Goal: Task Accomplishment & Management: Use online tool/utility

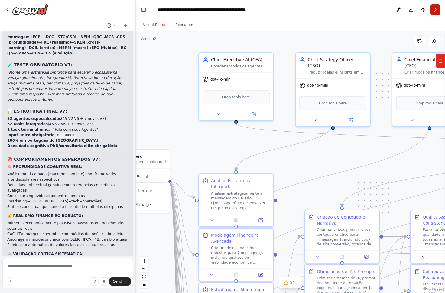
click at [434, 7] on button "Run" at bounding box center [435, 9] width 10 height 11
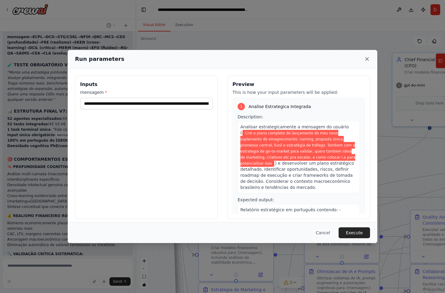
click at [368, 57] on icon at bounding box center [367, 59] width 6 height 6
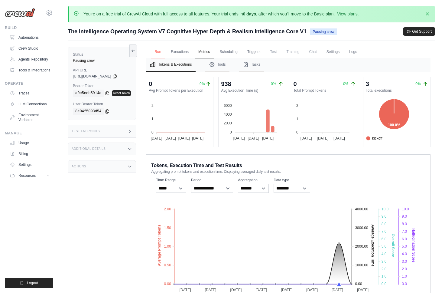
click at [161, 47] on link "Run" at bounding box center [158, 52] width 14 height 13
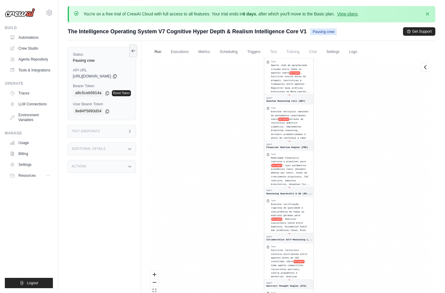
click at [106, 152] on div "Additional Details" at bounding box center [102, 148] width 68 height 13
click at [107, 149] on div "Additional Details" at bounding box center [102, 148] width 68 height 13
click at [107, 172] on div "Actions" at bounding box center [102, 166] width 68 height 13
click at [107, 170] on div "Actions" at bounding box center [102, 166] width 68 height 13
click at [44, 108] on link "LLM Connections" at bounding box center [31, 104] width 46 height 10
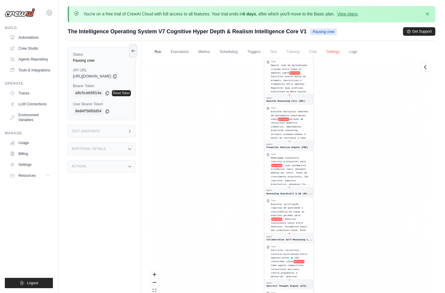
click at [342, 49] on link "Settings" at bounding box center [333, 52] width 20 height 13
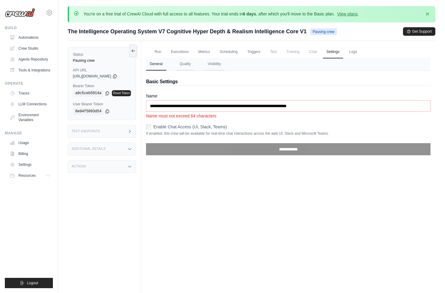
click at [317, 49] on span "Chat" at bounding box center [312, 52] width 15 height 12
click at [315, 50] on span "Chat" at bounding box center [312, 52] width 15 height 12
click at [296, 50] on span "Training" at bounding box center [293, 52] width 20 height 12
click at [320, 36] on div "Submit a support request Describe your issue or question * Please be specific a…" at bounding box center [252, 34] width 368 height 14
click at [320, 32] on span "Pausing crew" at bounding box center [323, 31] width 27 height 7
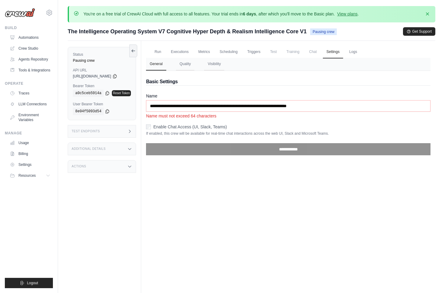
click at [199, 124] on label "Enable Chat Access (UI, Slack, Teams)" at bounding box center [189, 127] width 73 height 6
click at [257, 156] on div "**********" at bounding box center [288, 150] width 284 height 19
click at [222, 129] on label "Enable Chat Access (UI, Slack, Teams)" at bounding box center [189, 127] width 73 height 6
click at [222, 128] on label "Enable Chat Access (UI, Slack, Teams)" at bounding box center [189, 127] width 73 height 6
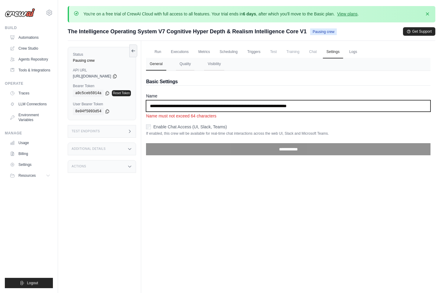
click at [218, 104] on input "**********" at bounding box center [288, 105] width 284 height 11
drag, startPoint x: 224, startPoint y: 105, endPoint x: 439, endPoint y: 116, distance: 215.2
click at [439, 116] on div "You're on a free trial of CrewAI Cloud with full access to all features. Your t…" at bounding box center [251, 169] width 387 height 327
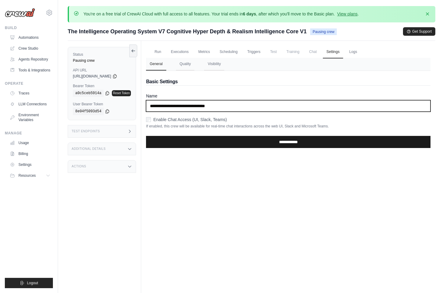
type input "**********"
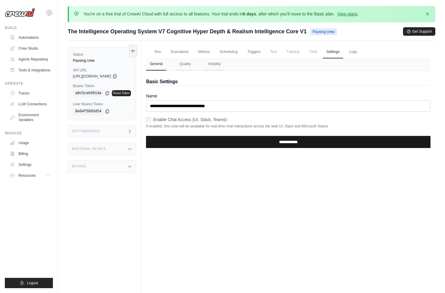
click at [347, 141] on input "**********" at bounding box center [288, 142] width 284 height 12
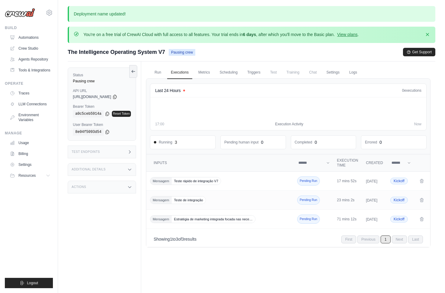
click at [316, 72] on span "Chat" at bounding box center [312, 72] width 15 height 12
click at [195, 56] on div "The Intelligence Operating System V7 Pausing crew" at bounding box center [132, 52] width 128 height 8
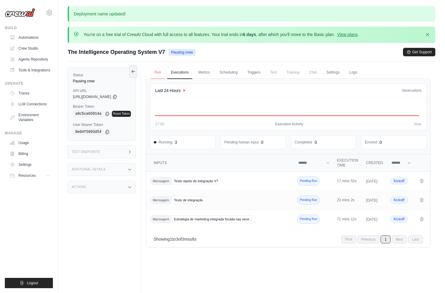
click at [160, 69] on link "Run" at bounding box center [158, 72] width 14 height 13
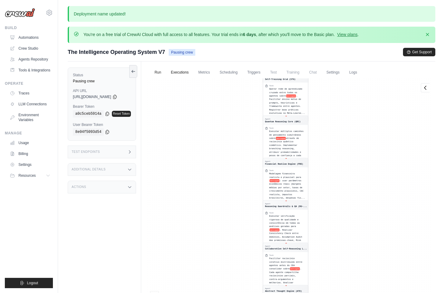
click at [184, 70] on link "Executions" at bounding box center [179, 72] width 25 height 13
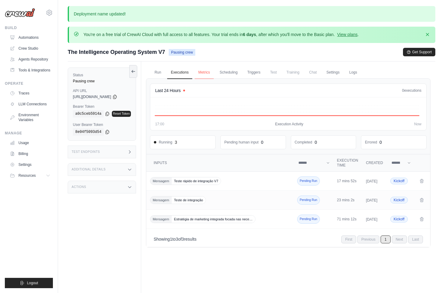
click at [208, 70] on link "Metrics" at bounding box center [204, 72] width 19 height 13
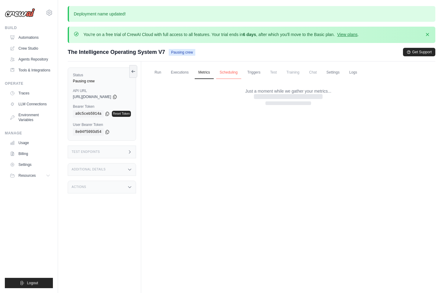
click at [227, 70] on link "Scheduling" at bounding box center [228, 72] width 25 height 13
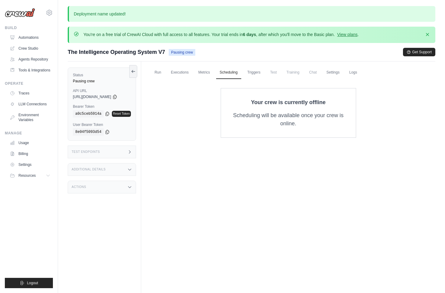
click at [271, 70] on span "Test" at bounding box center [274, 72] width 14 height 12
click at [261, 70] on link "Triggers" at bounding box center [254, 72] width 21 height 13
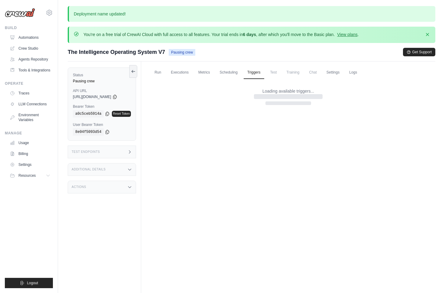
click at [292, 70] on span "Training" at bounding box center [293, 72] width 20 height 12
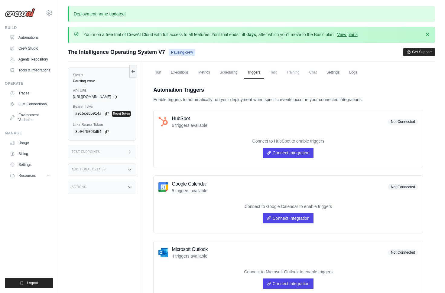
click at [336, 81] on div "Automation Triggers Enable triggers to automatically run your deployment when s…" at bounding box center [288, 257] width 284 height 358
click at [336, 74] on link "Settings" at bounding box center [333, 72] width 20 height 13
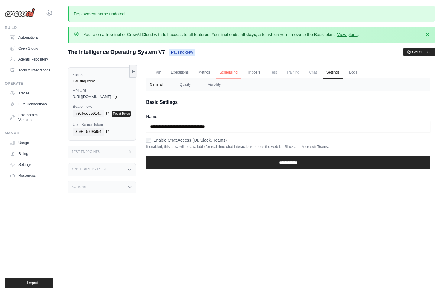
click at [226, 74] on link "Scheduling" at bounding box center [228, 72] width 25 height 13
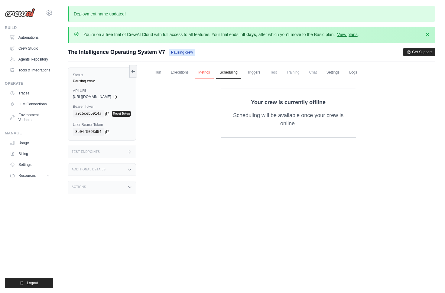
click at [203, 73] on link "Metrics" at bounding box center [204, 72] width 19 height 13
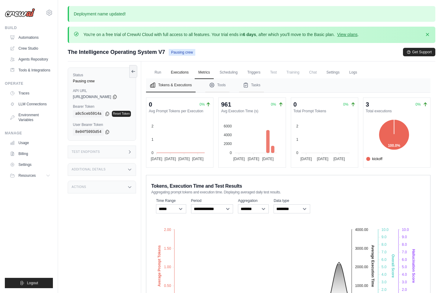
click at [180, 73] on link "Executions" at bounding box center [179, 72] width 25 height 13
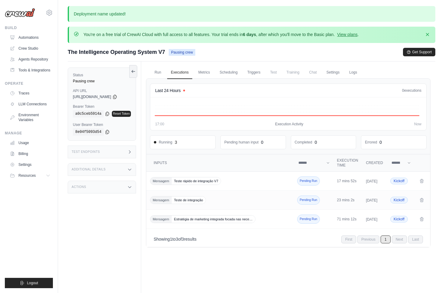
click at [29, 16] on img at bounding box center [20, 12] width 30 height 9
click at [26, 14] on img at bounding box center [20, 12] width 30 height 9
click at [27, 35] on link "Automations" at bounding box center [31, 38] width 46 height 10
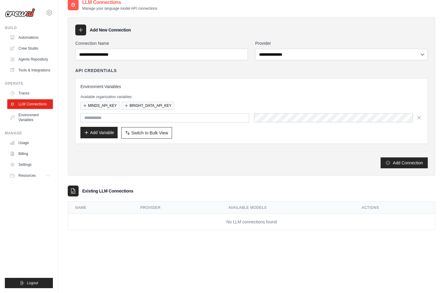
scroll to position [33, 0]
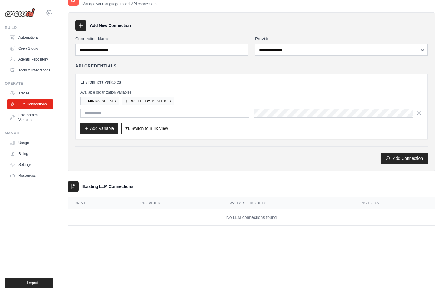
click at [48, 10] on icon at bounding box center [49, 12] width 7 height 7
click at [58, 33] on link "Settings" at bounding box center [75, 37] width 57 height 12
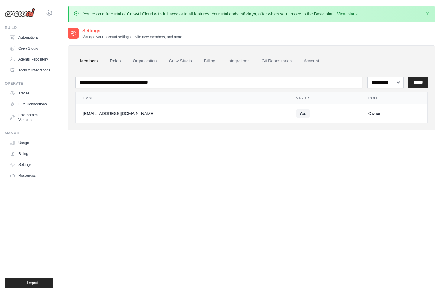
click at [115, 64] on link "Roles" at bounding box center [115, 61] width 21 height 16
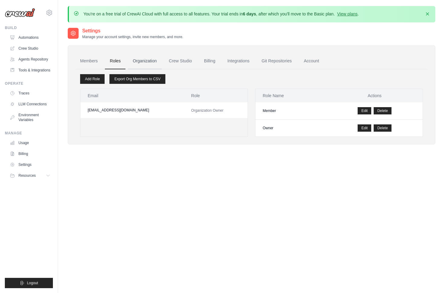
click at [141, 61] on link "Organization" at bounding box center [145, 61] width 34 height 16
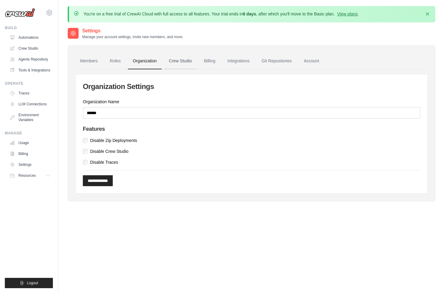
click at [176, 60] on link "Crew Studio" at bounding box center [180, 61] width 33 height 16
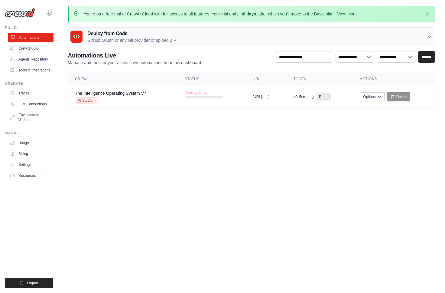
click at [25, 37] on link "Automations" at bounding box center [31, 38] width 46 height 10
click at [37, 50] on link "Crew Studio" at bounding box center [31, 49] width 46 height 10
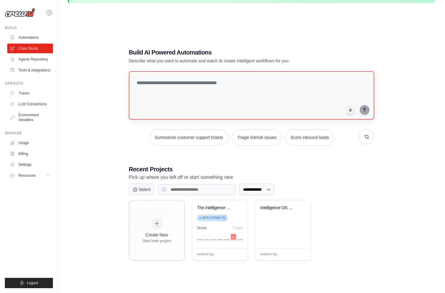
scroll to position [20, 0]
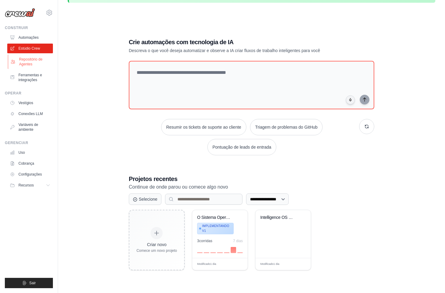
click at [43, 62] on font "Repositório de Agentes" at bounding box center [35, 62] width 32 height 10
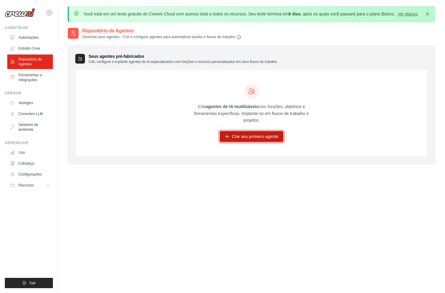
click at [272, 139] on font "Crie seu primeiro agente" at bounding box center [255, 136] width 46 height 5
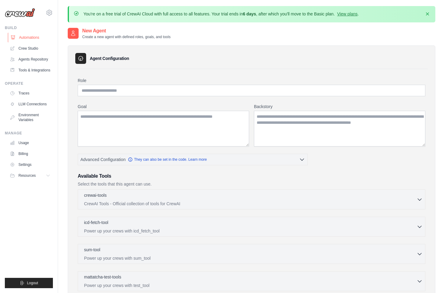
click at [43, 35] on link "Automations" at bounding box center [31, 38] width 46 height 10
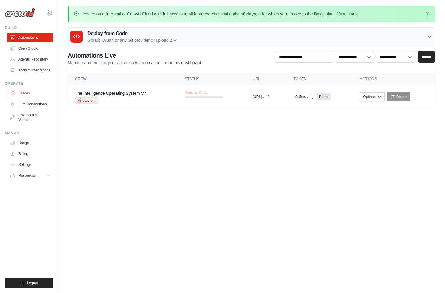
click at [34, 96] on link "Traces" at bounding box center [31, 93] width 46 height 10
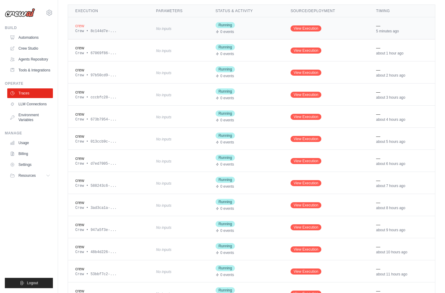
scroll to position [316, 0]
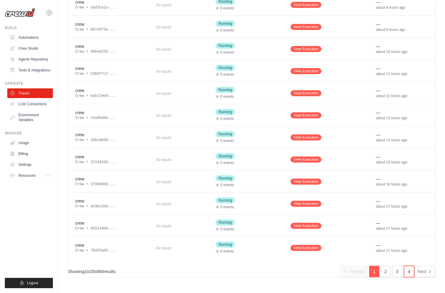
click at [405, 268] on link "4" at bounding box center [409, 270] width 10 height 11
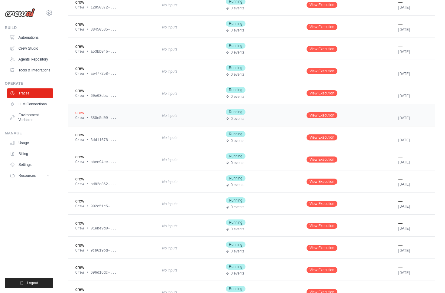
scroll to position [316, 0]
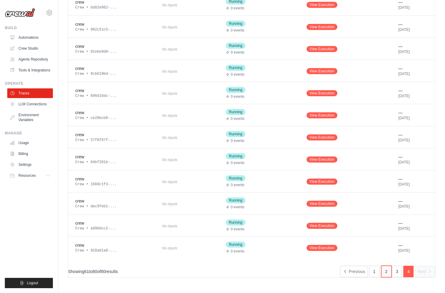
click at [383, 274] on link "2" at bounding box center [386, 270] width 10 height 11
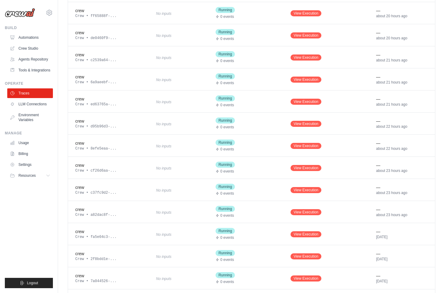
scroll to position [316, 0]
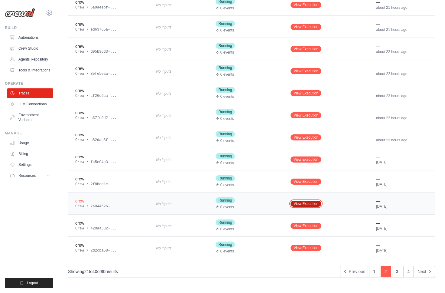
click at [314, 203] on link "View Execution" at bounding box center [306, 203] width 31 height 6
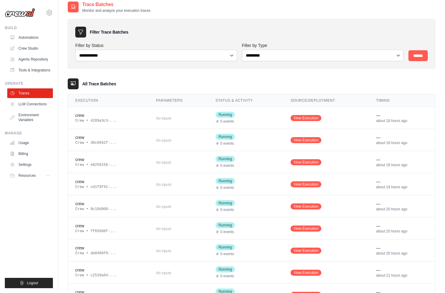
scroll to position [0, 0]
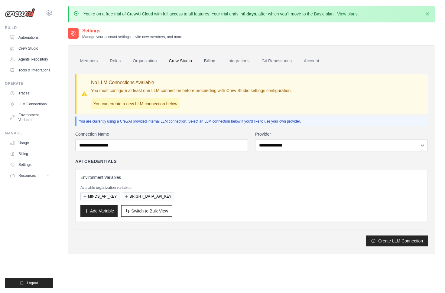
click at [219, 62] on link "Billing" at bounding box center [209, 61] width 21 height 16
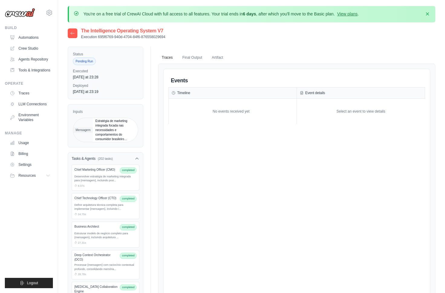
scroll to position [0, 0]
drag, startPoint x: 110, startPoint y: 123, endPoint x: 129, endPoint y: 142, distance: 27.4
click at [130, 143] on div "Inputs Mensagem Estratégia de marketing integrada focada nas necessidades e com…" at bounding box center [106, 125] width 76 height 43
click at [200, 60] on button "Final Output" at bounding box center [192, 57] width 27 height 13
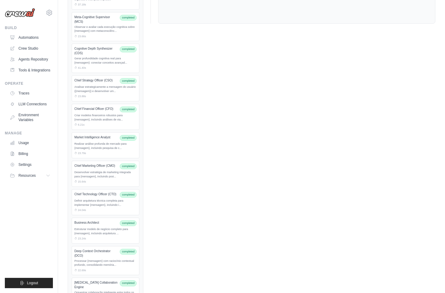
click at [80, 200] on div "Definir arquitetura técnica completa para implementar {mensagem}, incluindo i..." at bounding box center [105, 203] width 62 height 8
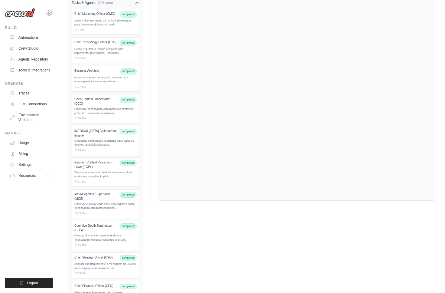
scroll to position [0, 0]
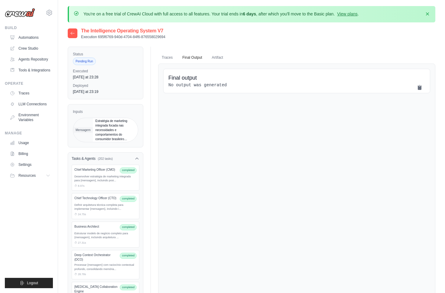
click at [112, 140] on span "Estratégia de marketing integrada focada nas necessidades e comportamentos do c…" at bounding box center [115, 130] width 45 height 24
click at [112, 187] on div "⏱ 8.97s" at bounding box center [105, 186] width 62 height 4
click at [115, 175] on div "Desenvolver estratégia de marketing integrada para {mensagem}, incluindo posi..." at bounding box center [105, 178] width 62 height 8
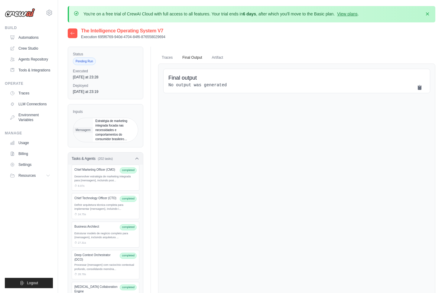
click at [129, 161] on div "Tasks & Agents (202 tasks)" at bounding box center [105, 158] width 75 height 12
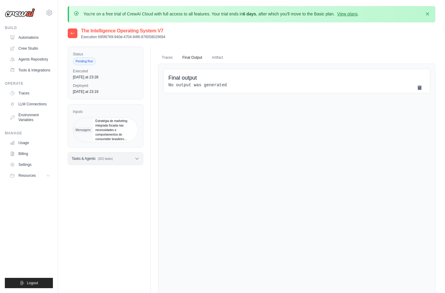
click at [129, 159] on div "Tasks & Agents (202 tasks)" at bounding box center [105, 158] width 75 height 12
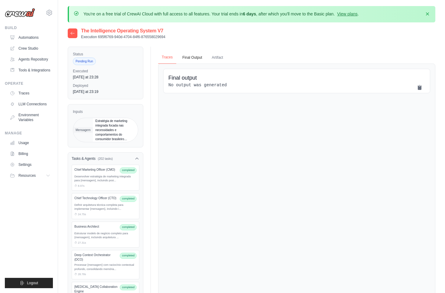
click at [171, 57] on button "Traces" at bounding box center [167, 57] width 18 height 13
click at [212, 60] on button "Artifact" at bounding box center [217, 57] width 18 height 13
click at [31, 8] on img at bounding box center [20, 12] width 30 height 9
click at [30, 10] on img at bounding box center [20, 12] width 30 height 9
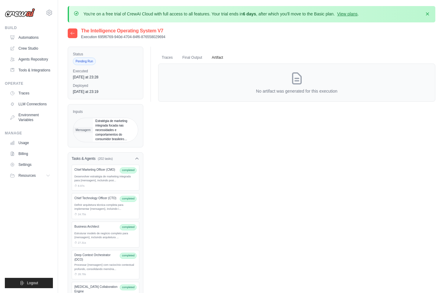
click at [28, 15] on img at bounding box center [20, 12] width 30 height 9
click at [34, 105] on link "LLM Connections" at bounding box center [31, 104] width 46 height 10
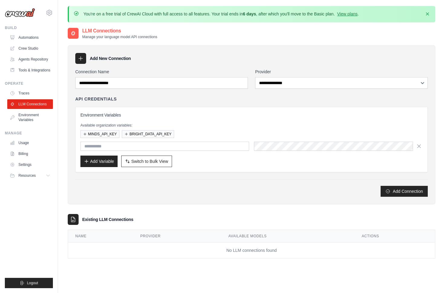
click at [271, 88] on div "**********" at bounding box center [251, 133] width 352 height 128
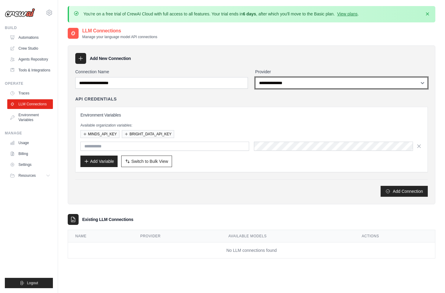
click at [272, 82] on select "**********" at bounding box center [341, 82] width 173 height 11
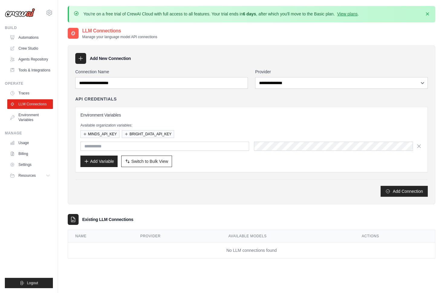
click at [238, 76] on div "Connection Name" at bounding box center [161, 79] width 173 height 20
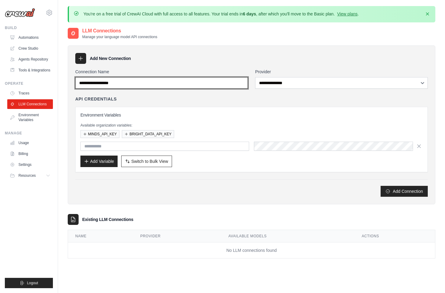
click at [235, 85] on input "Connection Name" at bounding box center [161, 82] width 173 height 11
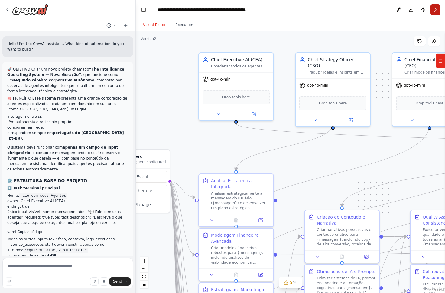
click at [438, 10] on button "Run" at bounding box center [435, 9] width 10 height 11
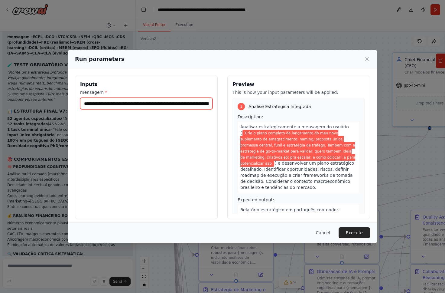
click at [150, 104] on input "**********" at bounding box center [146, 103] width 132 height 11
drag, startPoint x: 150, startPoint y: 104, endPoint x: 230, endPoint y: 106, distance: 80.1
click at [230, 106] on div "**********" at bounding box center [222, 147] width 295 height 143
paste input "**********"
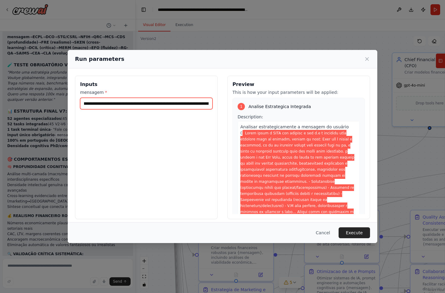
scroll to position [0, 2011]
click at [178, 102] on input "mensagem *" at bounding box center [146, 103] width 132 height 11
drag, startPoint x: 190, startPoint y: 102, endPoint x: 227, endPoint y: 102, distance: 37.2
click at [226, 102] on div "Inputs mensagem * Preview This is how your input parameters will be applied: 1 …" at bounding box center [222, 147] width 295 height 143
drag, startPoint x: 189, startPoint y: 104, endPoint x: 249, endPoint y: 109, distance: 60.7
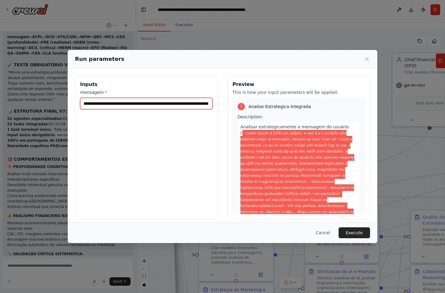
click at [248, 109] on div "Inputs mensagem * Preview This is how your input parameters will be applied: 1 …" at bounding box center [222, 147] width 295 height 143
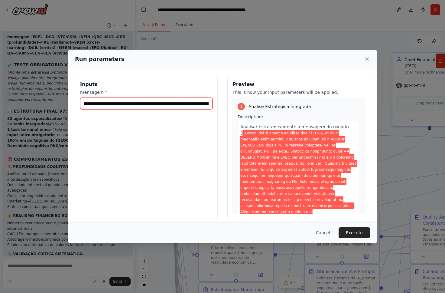
type input "**********"
click at [359, 230] on button "Execute" at bounding box center [354, 232] width 31 height 11
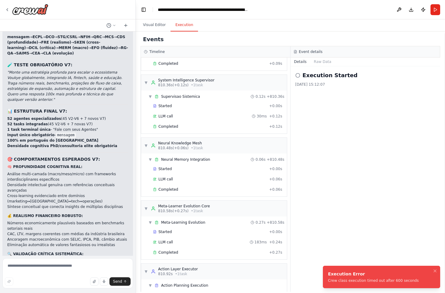
scroll to position [1160, 0]
